Goal: Find specific page/section: Find specific page/section

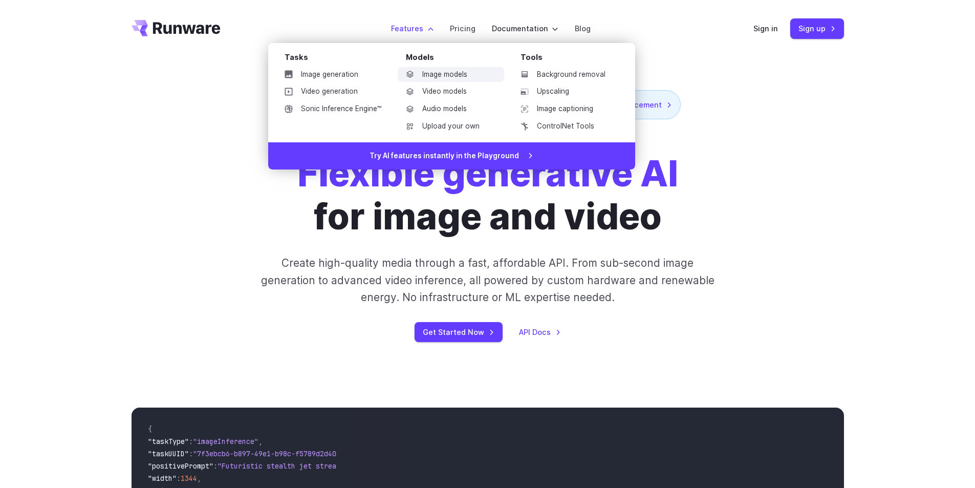
click at [454, 73] on link "Image models" at bounding box center [451, 74] width 106 height 15
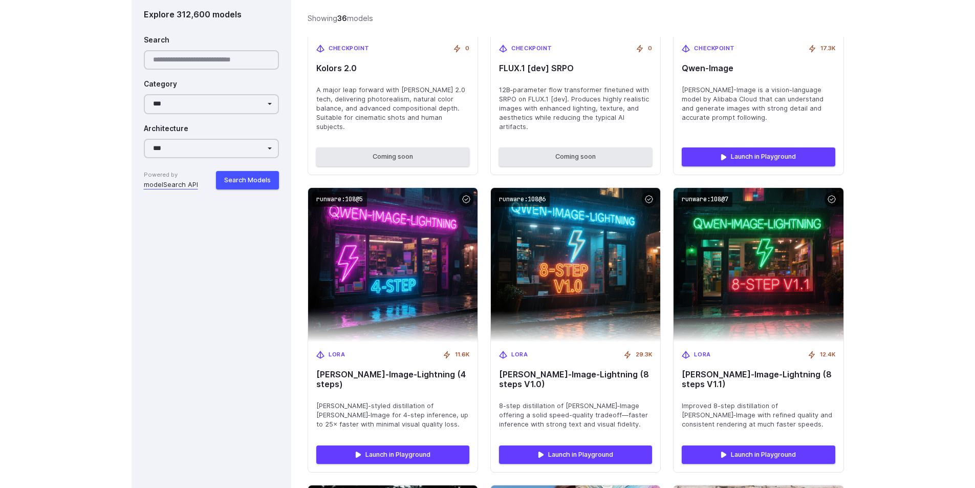
scroll to position [1126, 0]
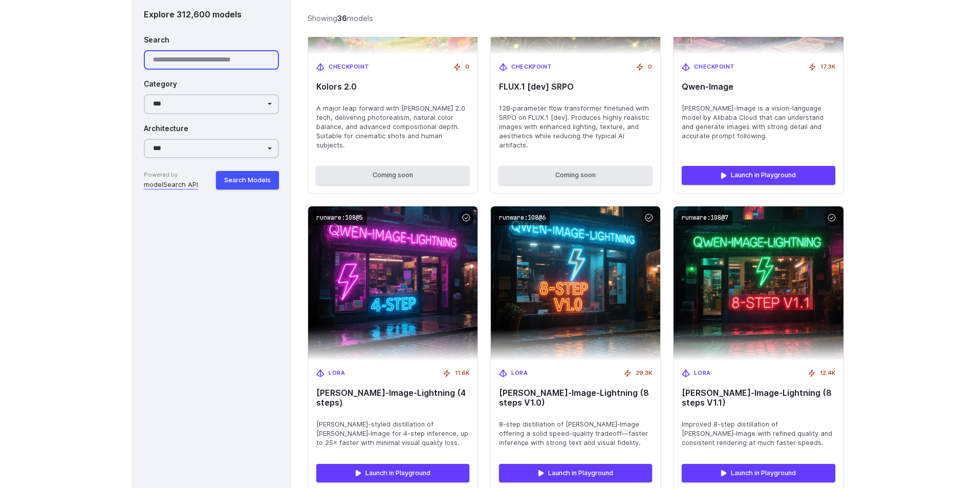
click at [187, 64] on input "Search" at bounding box center [212, 60] width 136 height 20
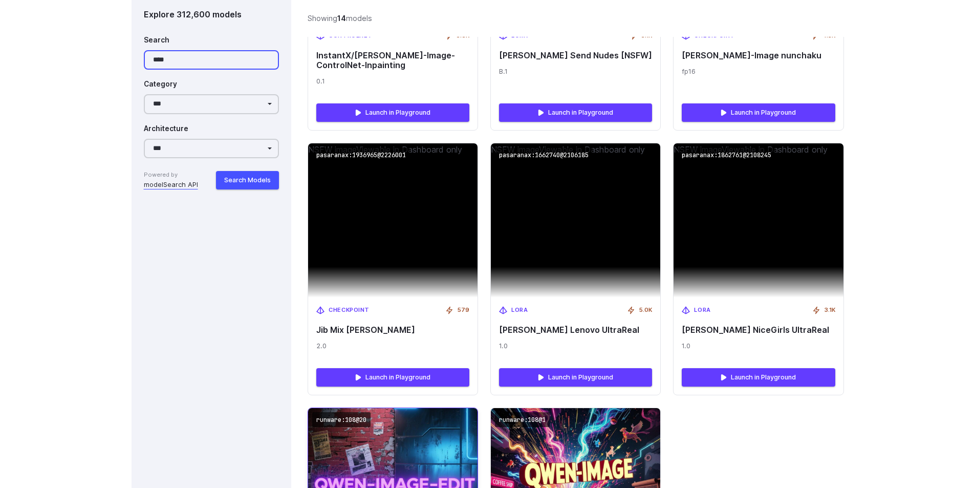
scroll to position [1166, 0]
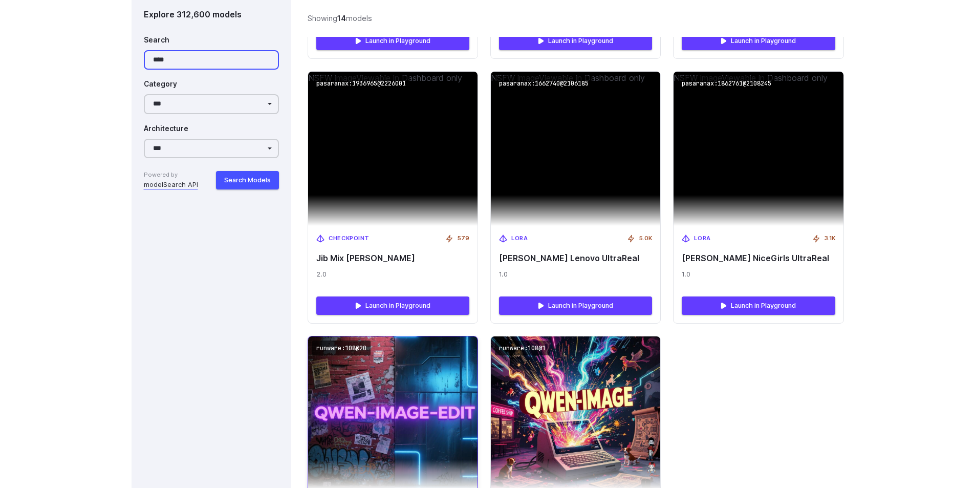
type input "****"
click at [381, 367] on img at bounding box center [393, 413] width 186 height 169
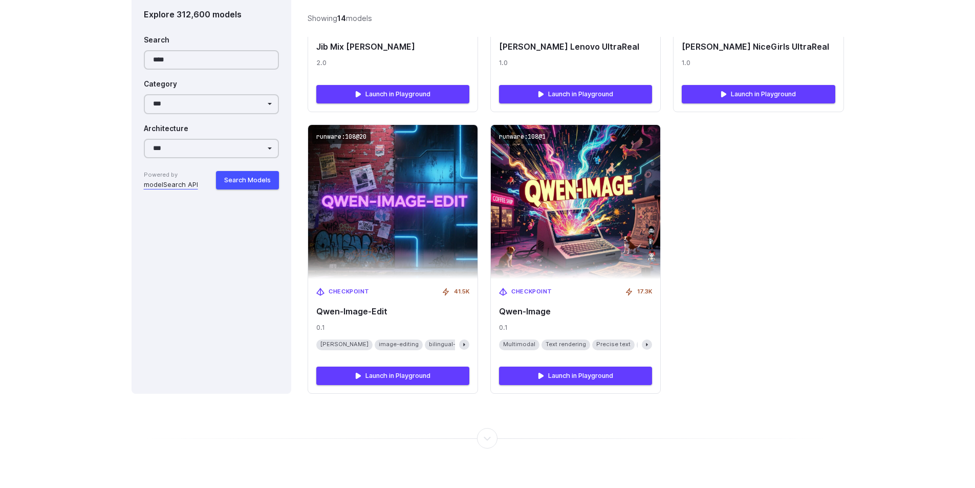
scroll to position [1473, 0]
